Goal: Task Accomplishment & Management: Manage account settings

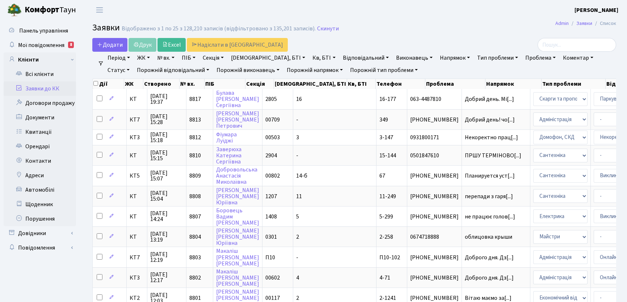
select select "25"
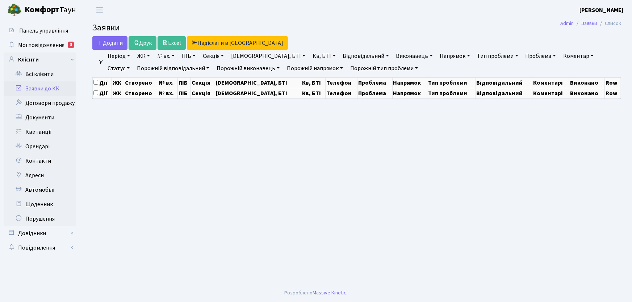
select select "25"
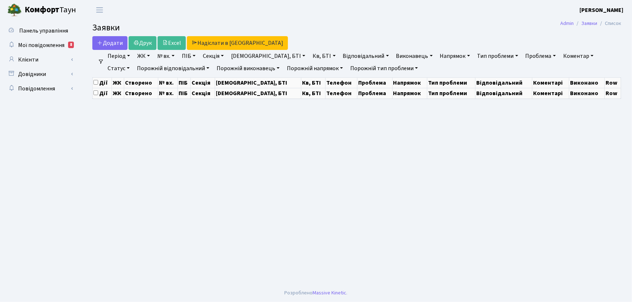
select select "25"
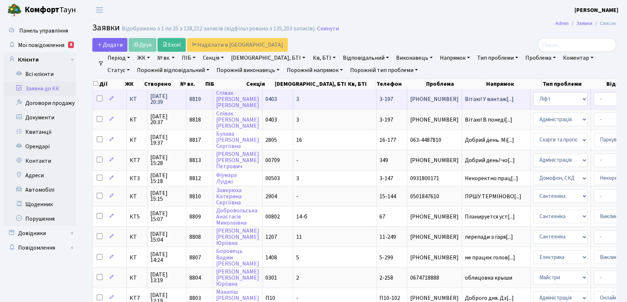
click at [379, 100] on span "3-197" at bounding box center [386, 99] width 14 height 8
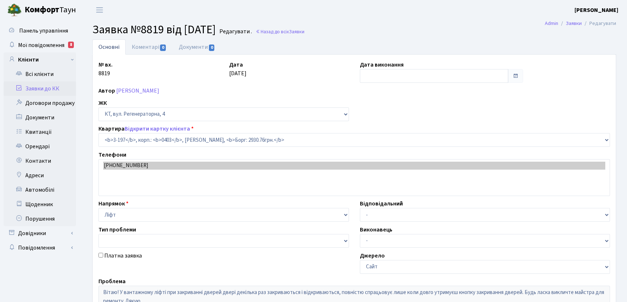
select select "864"
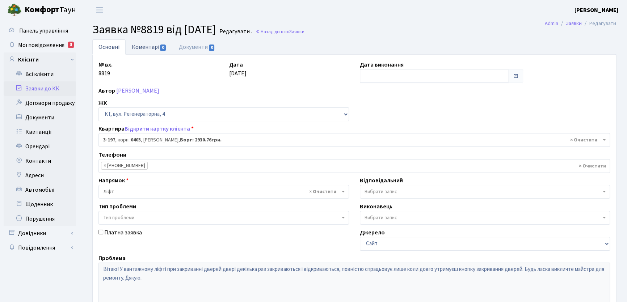
click at [150, 47] on link "Коментарі 0" at bounding box center [149, 46] width 47 height 15
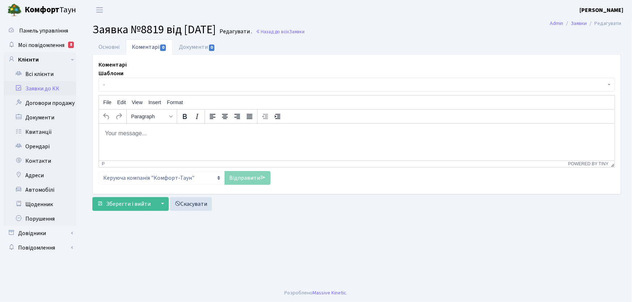
click at [129, 135] on body "Rich Text Area. Press ALT-0 for help." at bounding box center [356, 133] width 504 height 8
click at [173, 134] on p "Добрий вечір! Заявку пеиредано до Майстерліфт" at bounding box center [356, 133] width 504 height 8
click at [253, 180] on link "Відправити" at bounding box center [247, 178] width 46 height 14
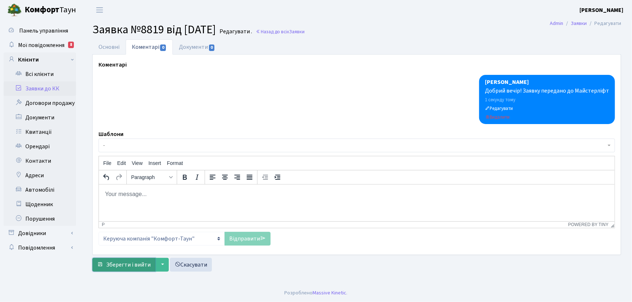
click at [135, 265] on span "Зберегти і вийти" at bounding box center [128, 265] width 45 height 8
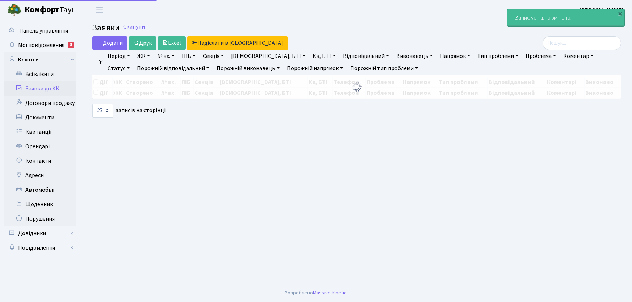
select select "25"
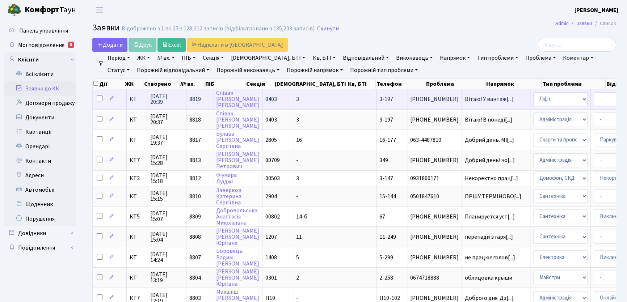
click at [379, 100] on span "3-197" at bounding box center [386, 99] width 14 height 8
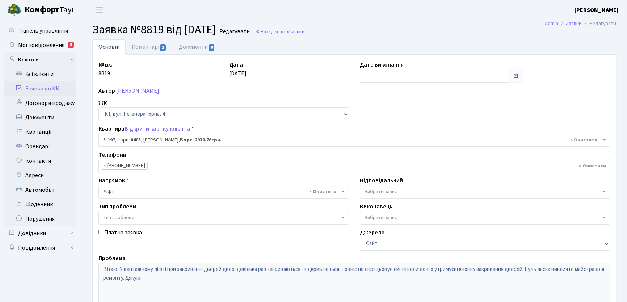
select select "864"
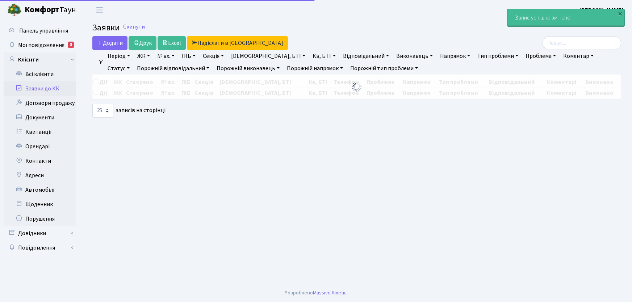
select select "25"
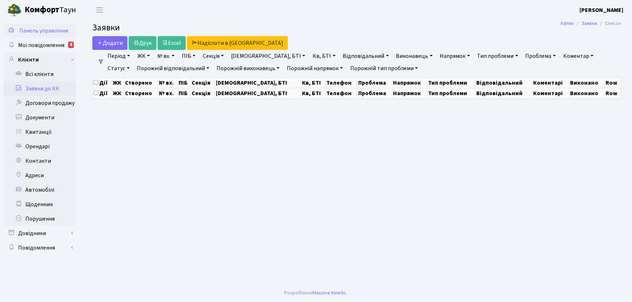
select select "25"
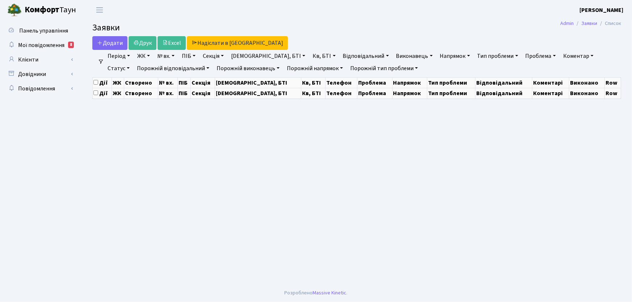
select select "25"
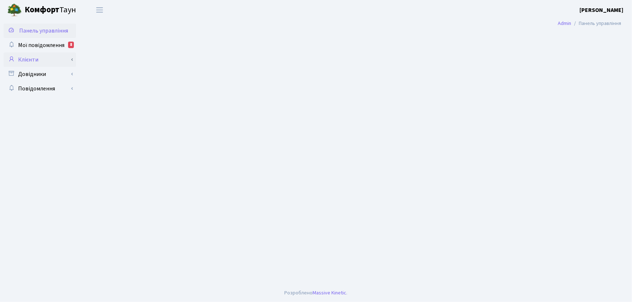
click at [35, 62] on link "Клієнти" at bounding box center [40, 59] width 72 height 14
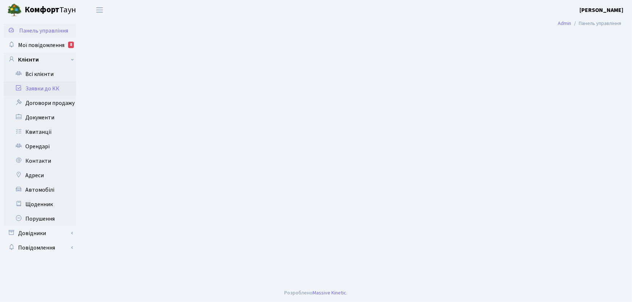
click at [50, 88] on link "Заявки до КК" at bounding box center [40, 88] width 72 height 14
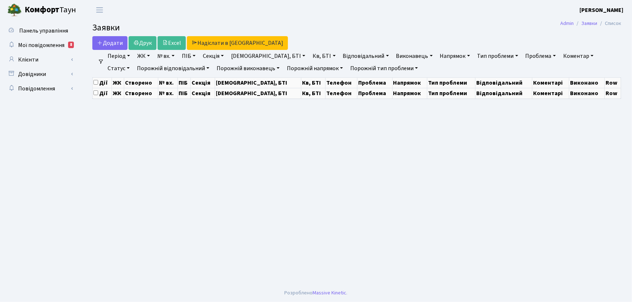
select select "25"
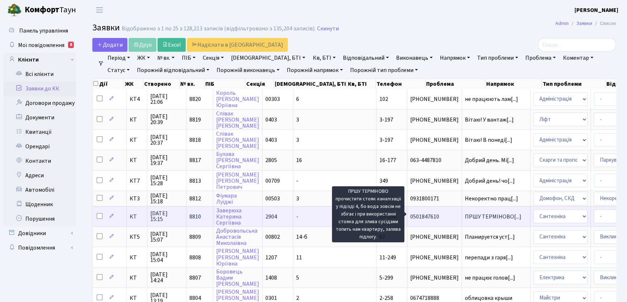
click at [465, 214] on span "ПРШУ ТЕРМІНОВО[...]" at bounding box center [493, 217] width 56 height 8
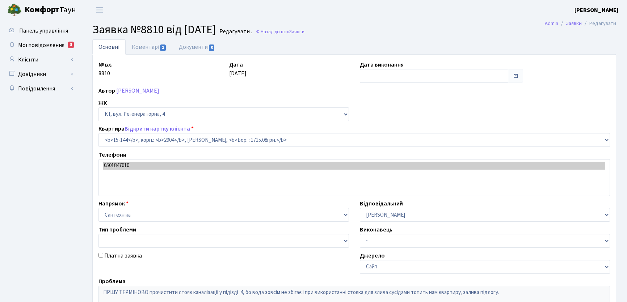
select select "8919"
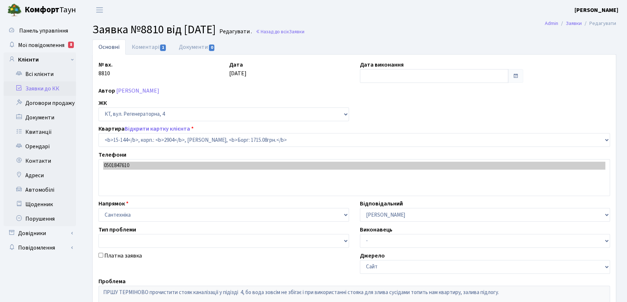
type input "[DATE]"
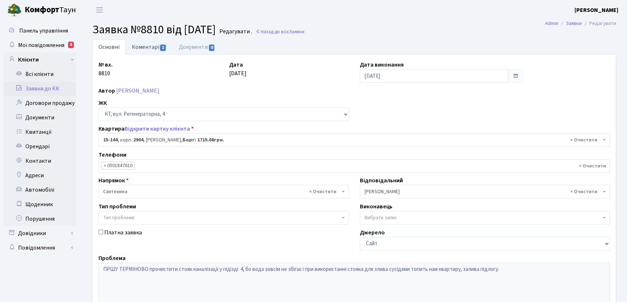
click at [143, 47] on link "Коментарі 1" at bounding box center [149, 46] width 47 height 15
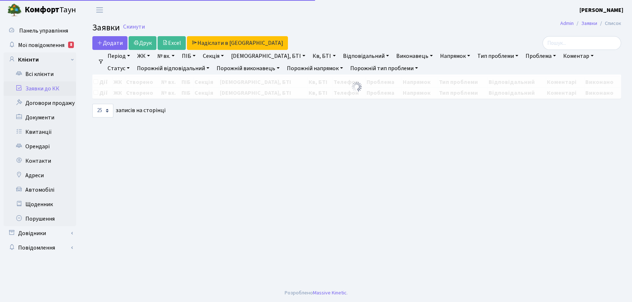
select select "25"
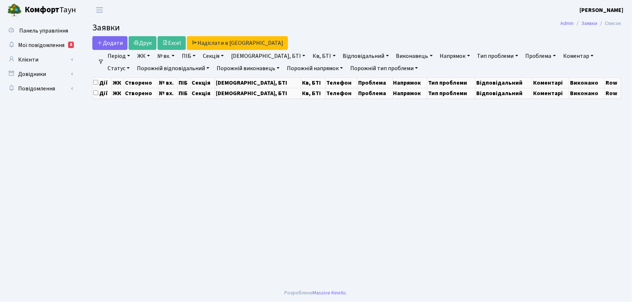
select select "25"
